Goal: Check status: Verify the current state of an ongoing process or item

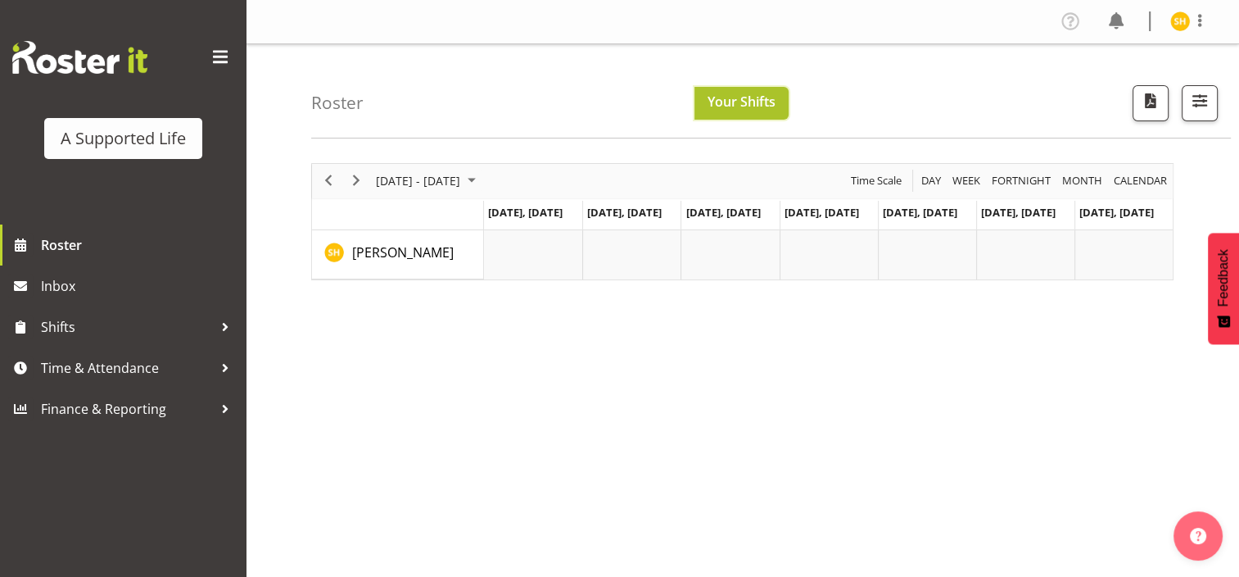
click at [739, 95] on span "Your Shifts" at bounding box center [742, 102] width 68 height 18
drag, startPoint x: 739, startPoint y: 95, endPoint x: 596, endPoint y: 280, distance: 233.7
click at [596, 280] on div "[DATE] - [DATE] [DATE] Day Week Fortnight Month calendar Month Agenda Time Scal…" at bounding box center [775, 478] width 928 height 655
click at [967, 174] on span "Week" at bounding box center [966, 180] width 31 height 20
click at [926, 182] on span "Day" at bounding box center [931, 180] width 23 height 20
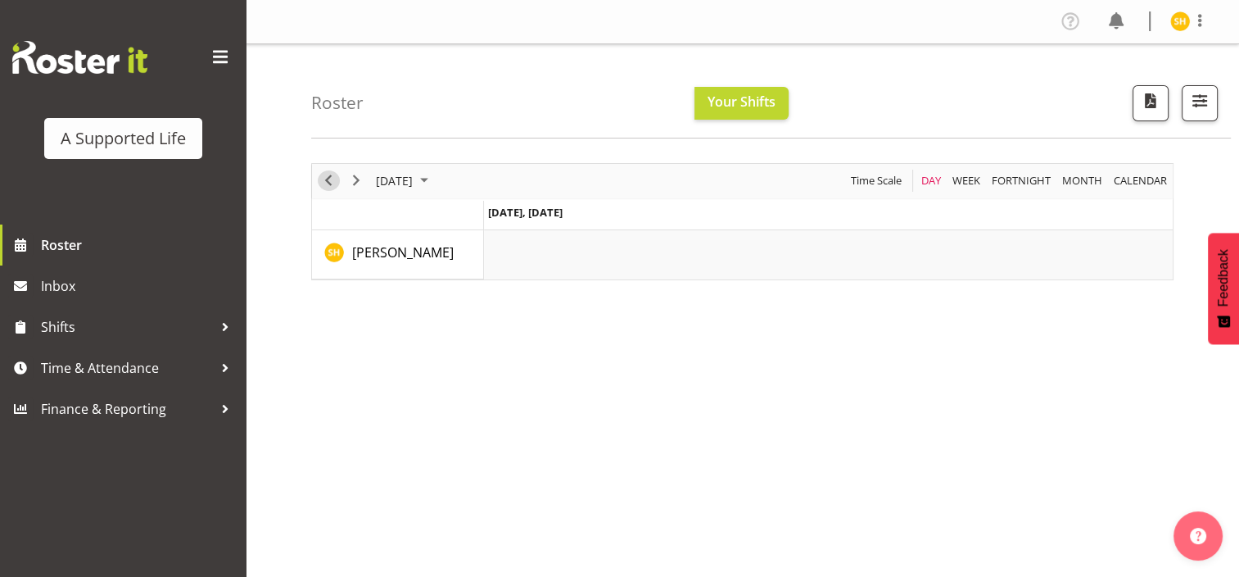
click at [328, 177] on span "Previous" at bounding box center [329, 180] width 20 height 20
click at [964, 180] on span "Week" at bounding box center [966, 180] width 31 height 20
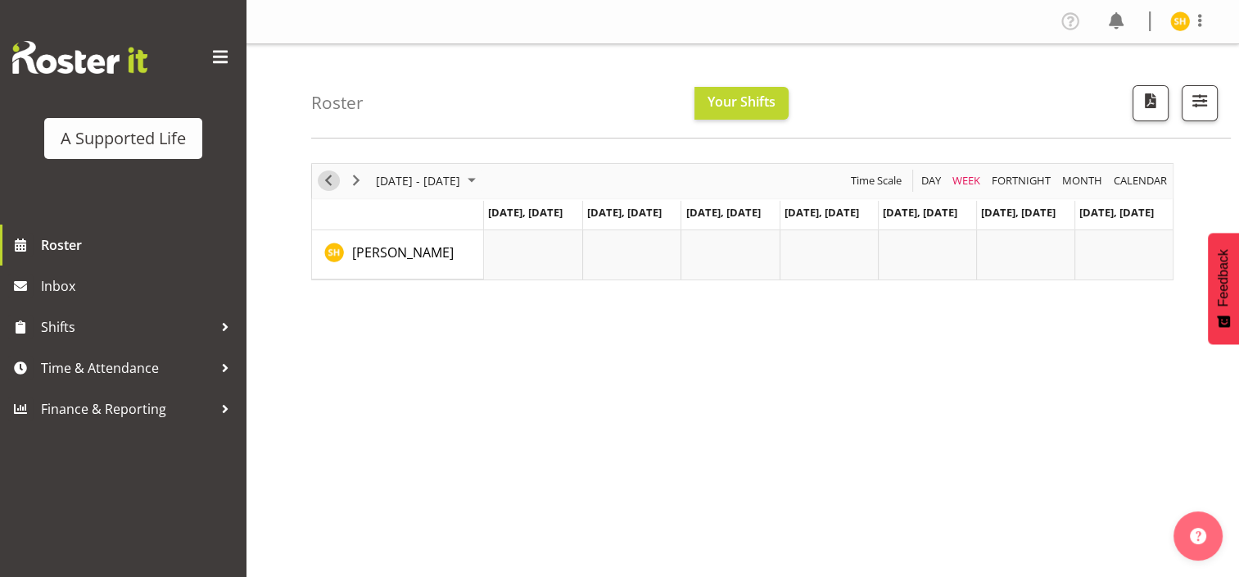
click at [328, 176] on span "Previous" at bounding box center [329, 180] width 20 height 20
